Goal: Transaction & Acquisition: Obtain resource

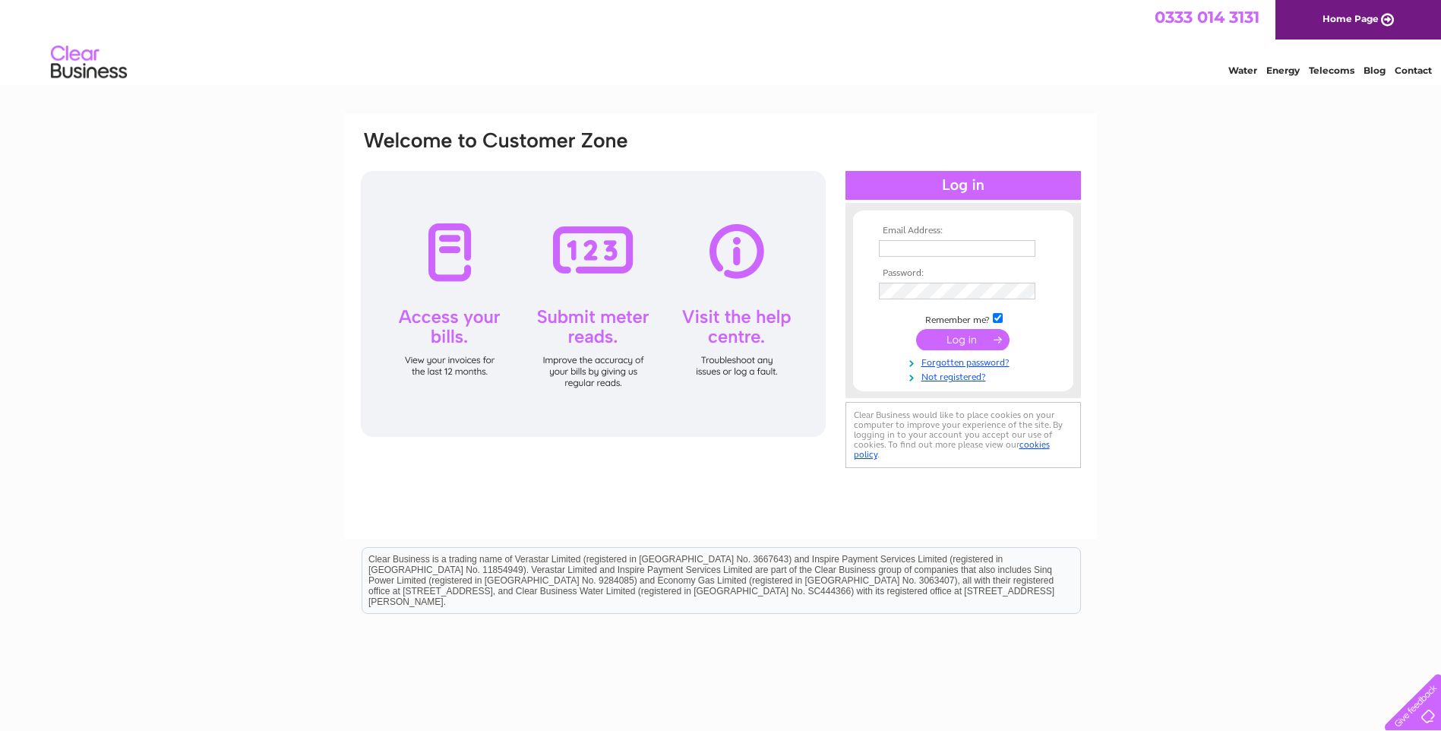
type input "accounts@bmstafford.co.uk"
click at [952, 339] on input "submit" at bounding box center [962, 339] width 93 height 21
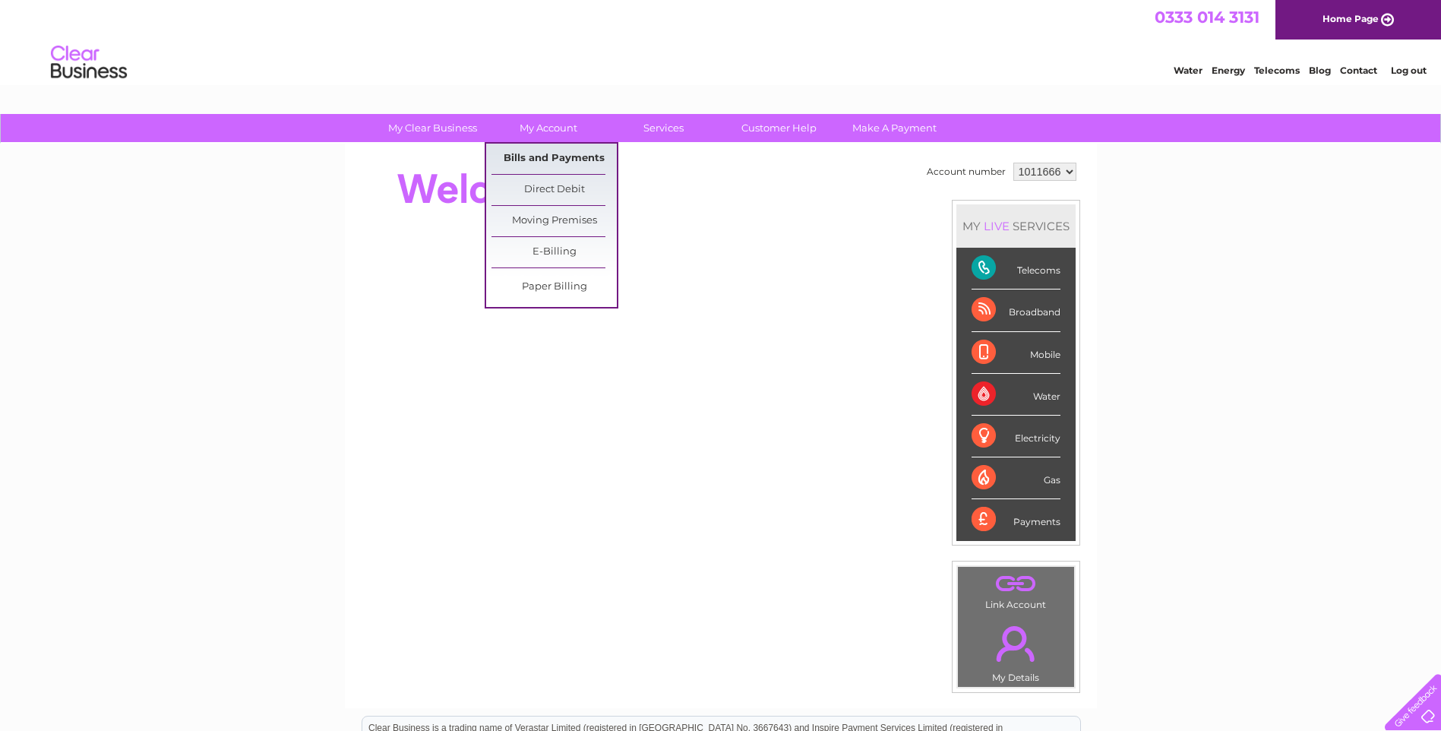
click at [535, 155] on link "Bills and Payments" at bounding box center [553, 159] width 125 height 30
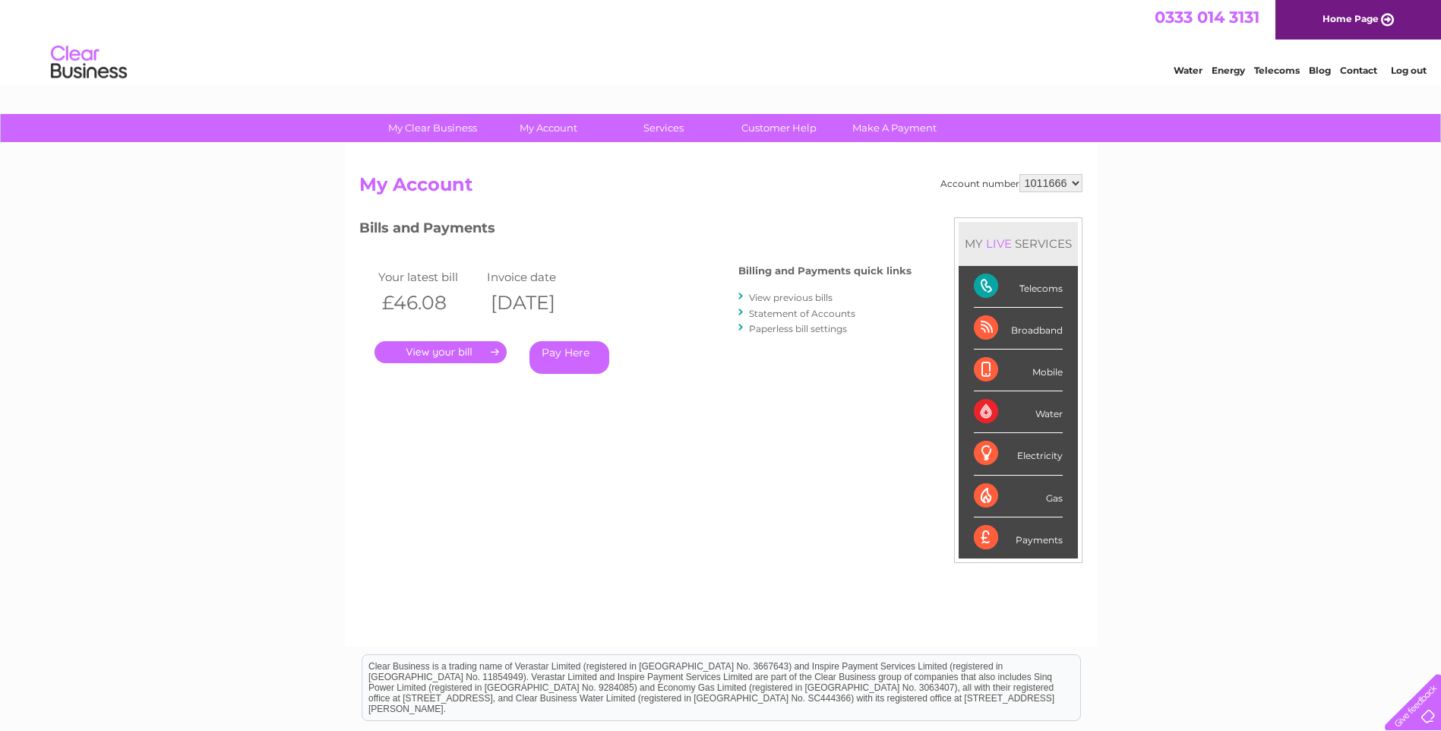
click at [450, 346] on link "." at bounding box center [440, 352] width 132 height 22
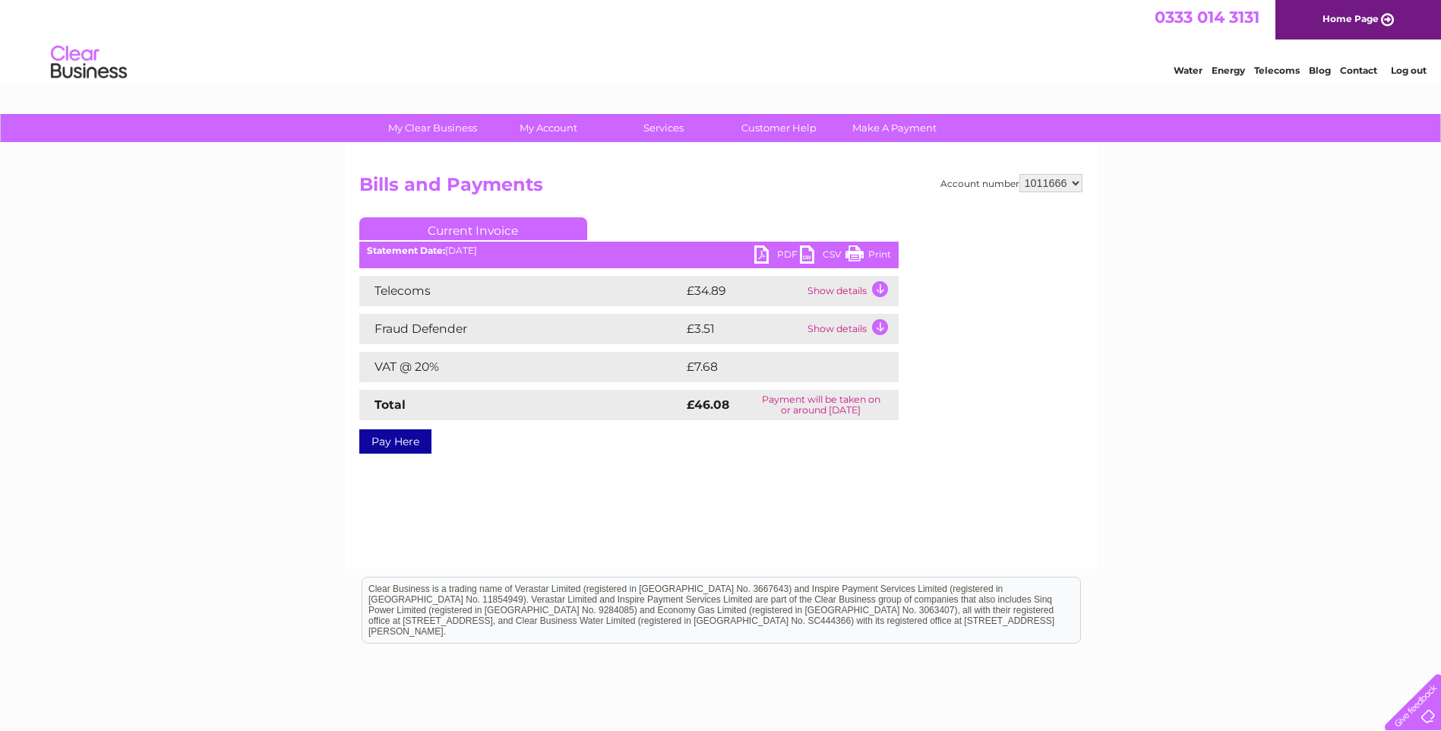
click at [764, 253] on link "PDF" at bounding box center [777, 256] width 46 height 22
click at [657, 520] on div "Account number 1011666 Bills and Payments Current Invoice PDF CSV Print" at bounding box center [721, 356] width 752 height 425
click at [762, 246] on link "PDF" at bounding box center [777, 256] width 46 height 22
